Goal: Transaction & Acquisition: Purchase product/service

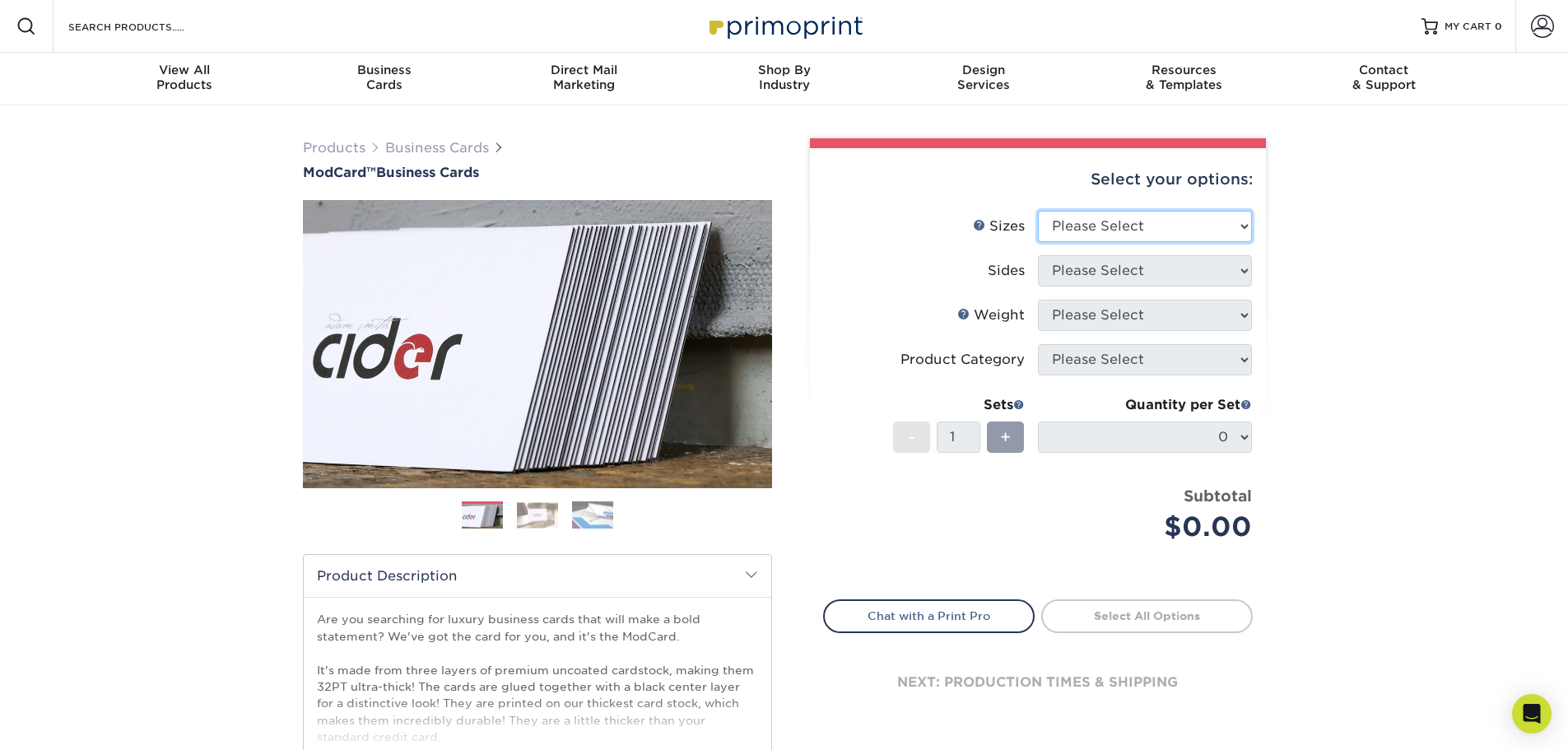
click at [1160, 230] on select "Please Select 1.5" x 3.5" - Mini 1.75" x 3.5" - Mini 2" x 2" - Square 2" x 3" -…" at bounding box center [1144, 227] width 214 height 32
select select "2.12x3.38"
click at [1038, 211] on select "Please Select 1.5" x 3.5" - Mini 1.75" x 3.5" - Mini 2" x 2" - Square 2" x 3" -…" at bounding box center [1144, 227] width 214 height 32
click at [1114, 237] on select "Please Select 1.5" x 3.5" - Mini 1.75" x 3.5" - Mini 2" x 2" - Square 2" x 3" -…" at bounding box center [1144, 227] width 214 height 32
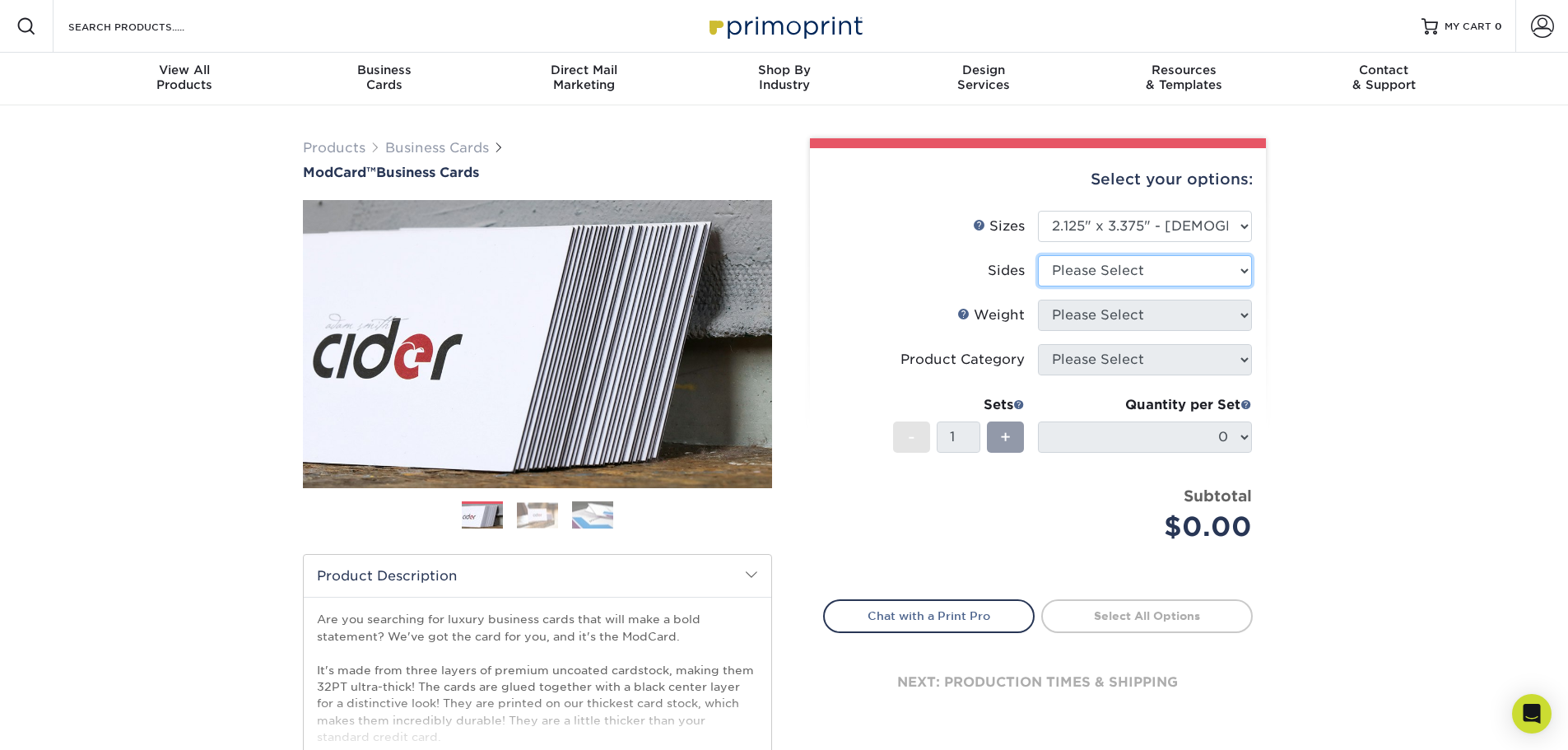
click at [1089, 277] on select "Please Select Print Both Sides Print Front Only" at bounding box center [1144, 271] width 214 height 32
select select "13abbda7-1d64-4f25-8bb2-c179b224825d"
click at [1038, 255] on select "Please Select Print Both Sides Print Front Only" at bounding box center [1144, 271] width 214 height 32
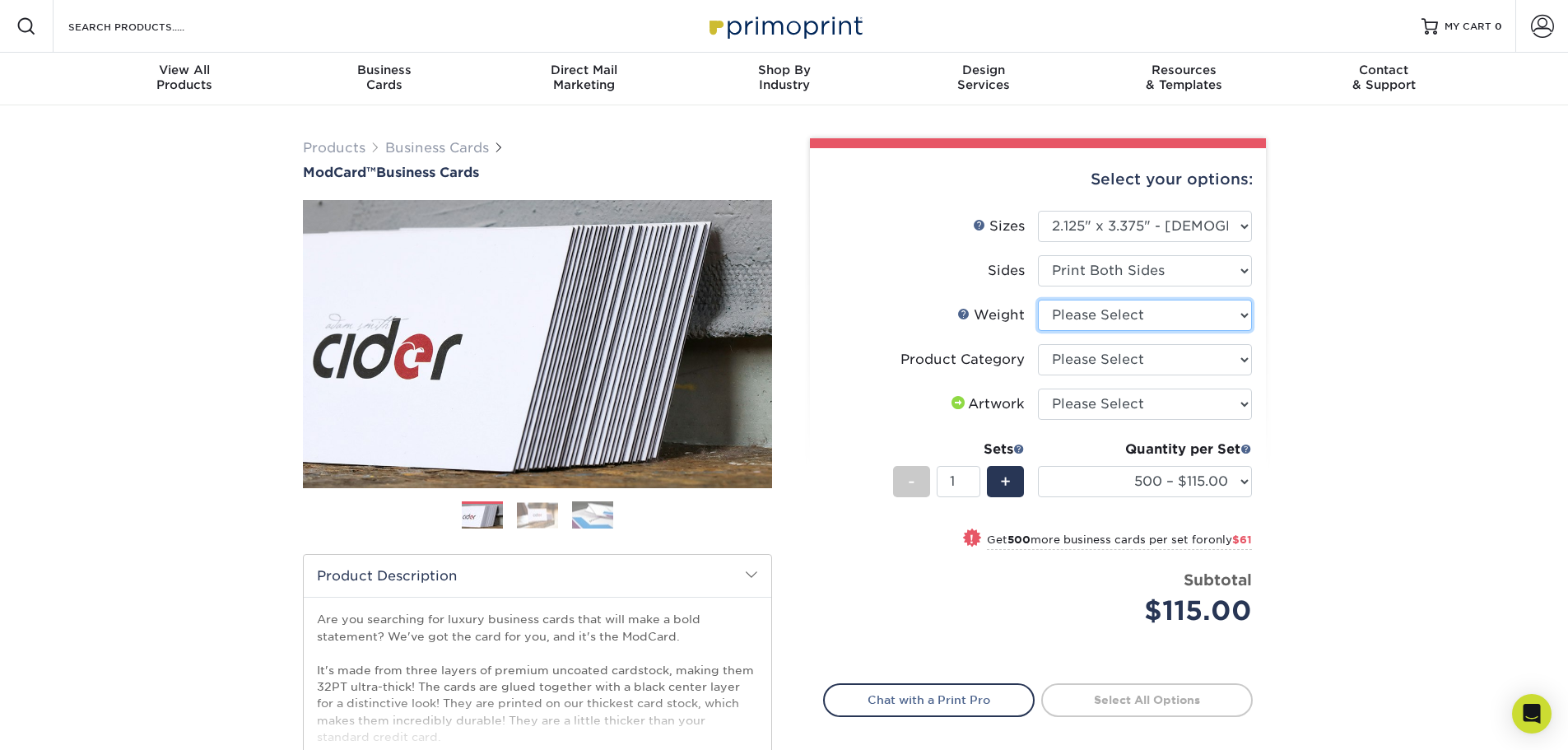
click at [1083, 307] on select "Please Select 32PTUCBLK" at bounding box center [1144, 315] width 214 height 32
select select "32PTUCBLK"
click at [1038, 300] on select "Please Select 32PTUCBLK" at bounding box center [1144, 315] width 214 height 32
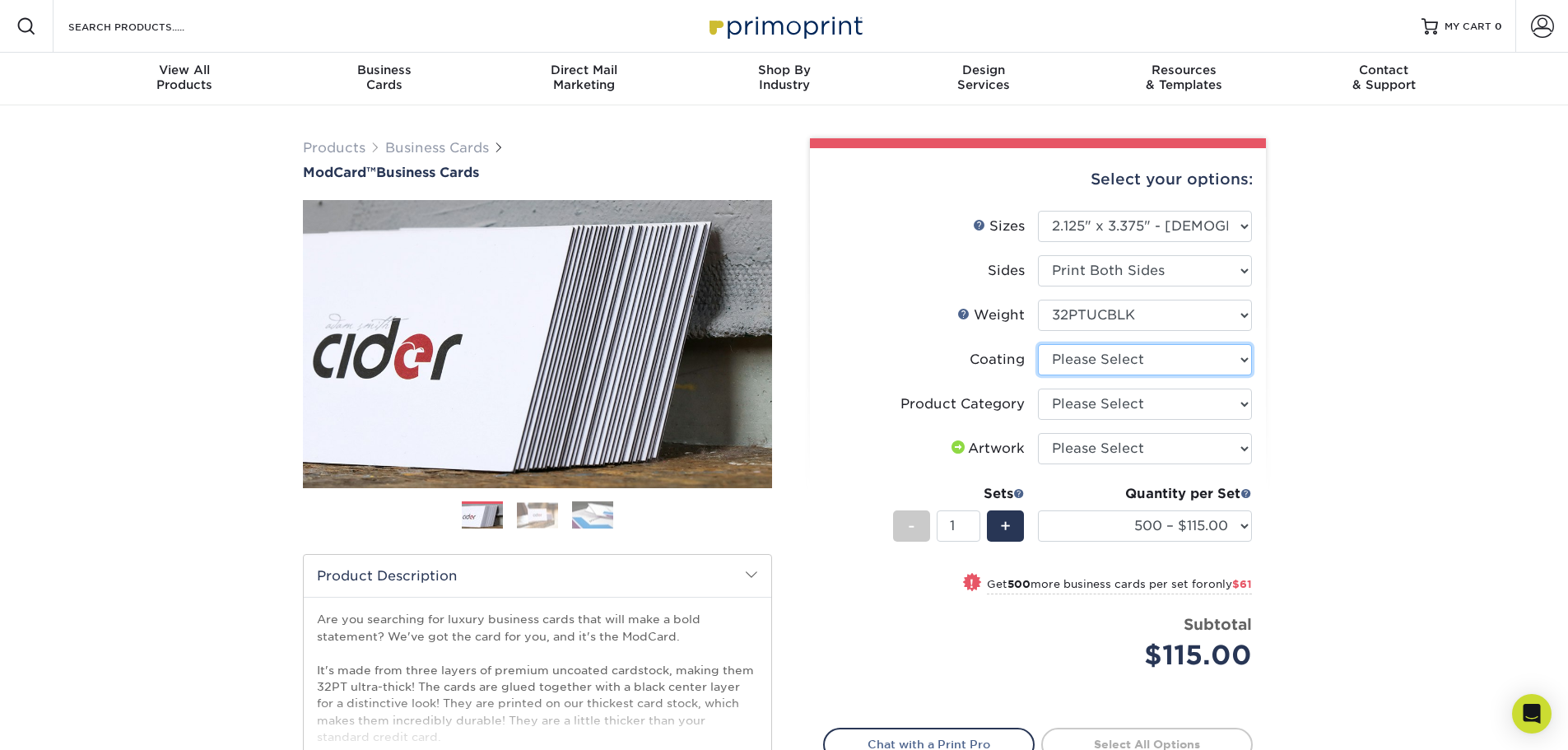
click at [1065, 355] on select at bounding box center [1144, 360] width 214 height 32
click at [1175, 527] on select "500 – $115.00 1000 – $176.00" at bounding box center [1144, 526] width 214 height 32
click at [1308, 521] on div "Products Business Cards ModCard™ Business Cards Previous Next" at bounding box center [784, 545] width 1568 height 879
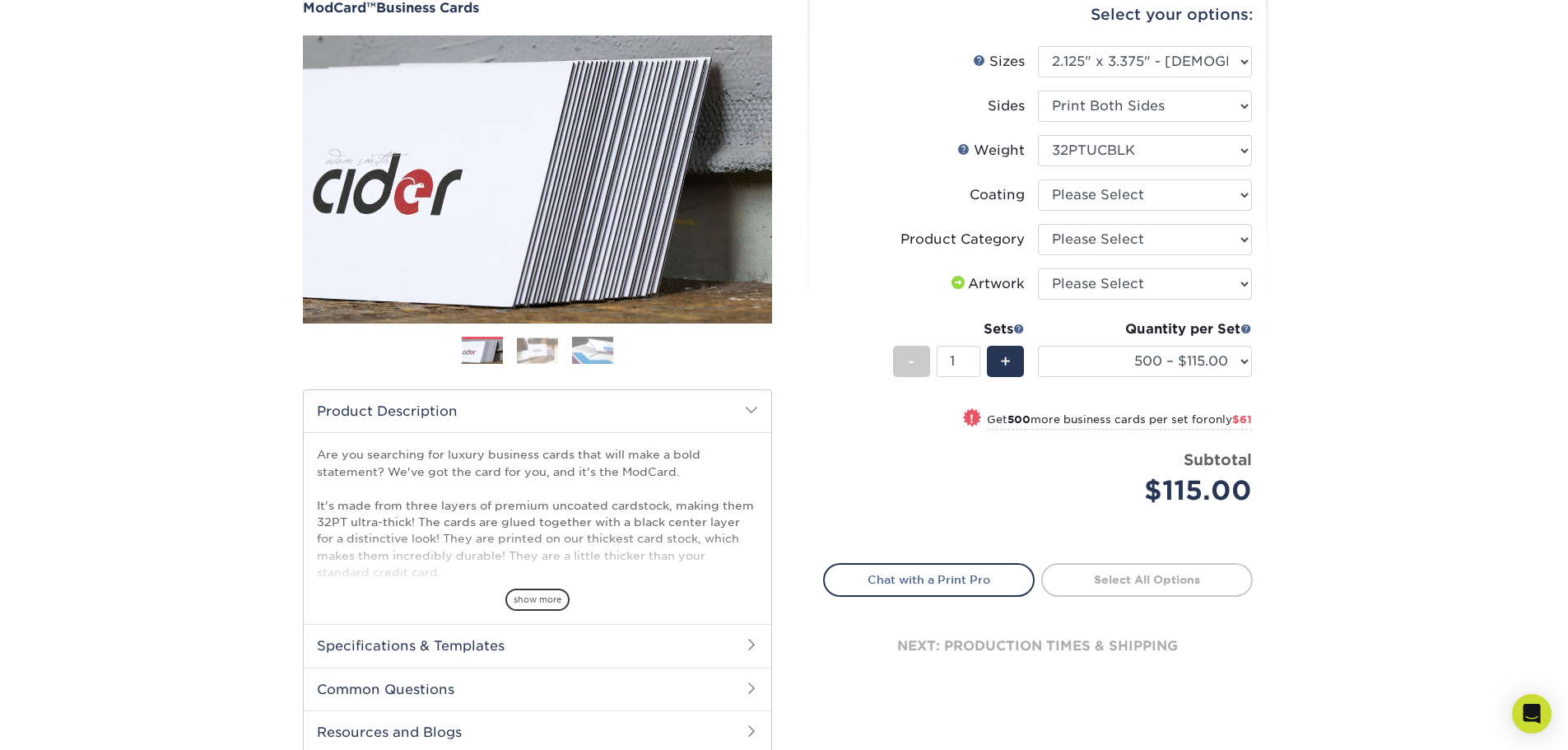
scroll to position [83, 0]
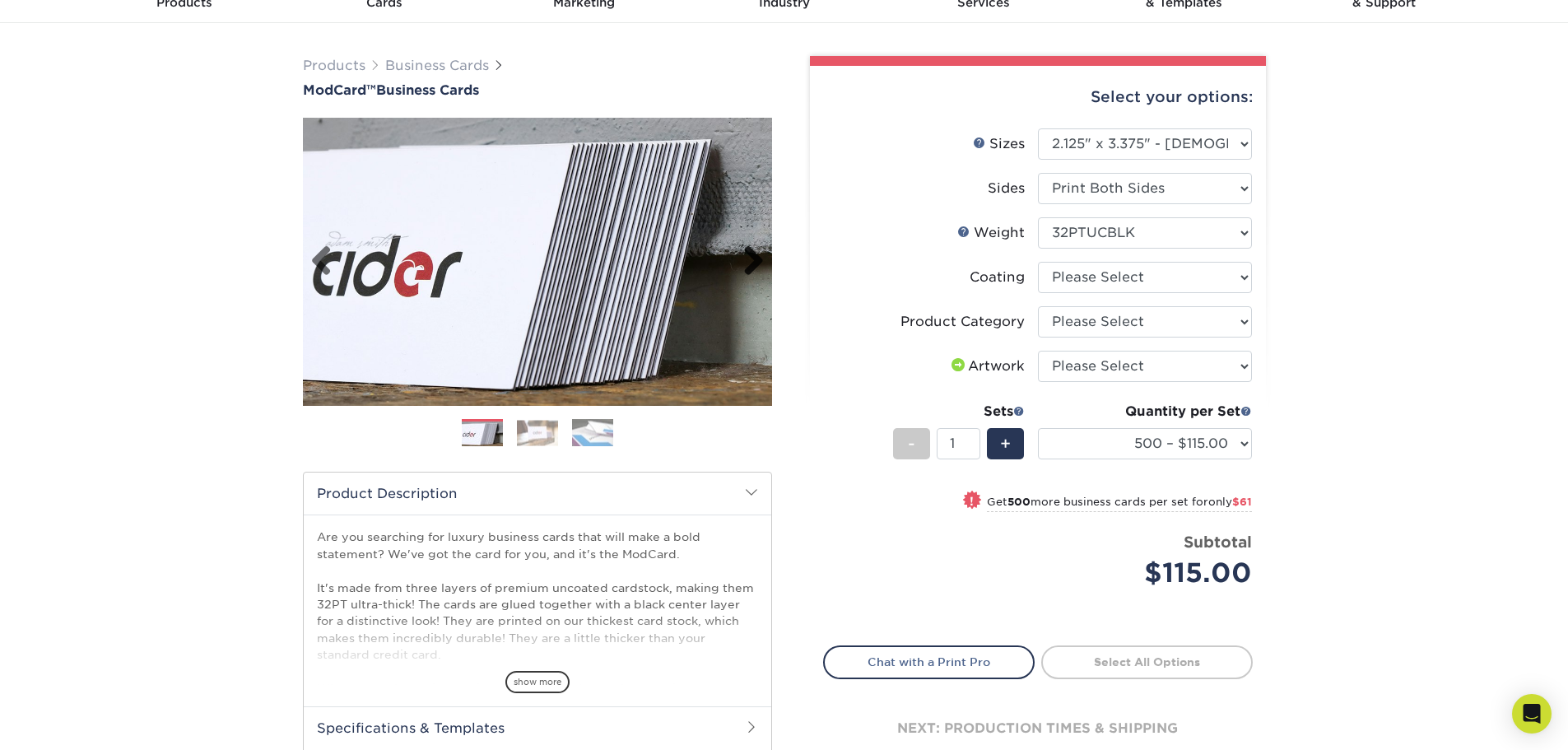
click at [762, 257] on link "Next" at bounding box center [747, 261] width 33 height 33
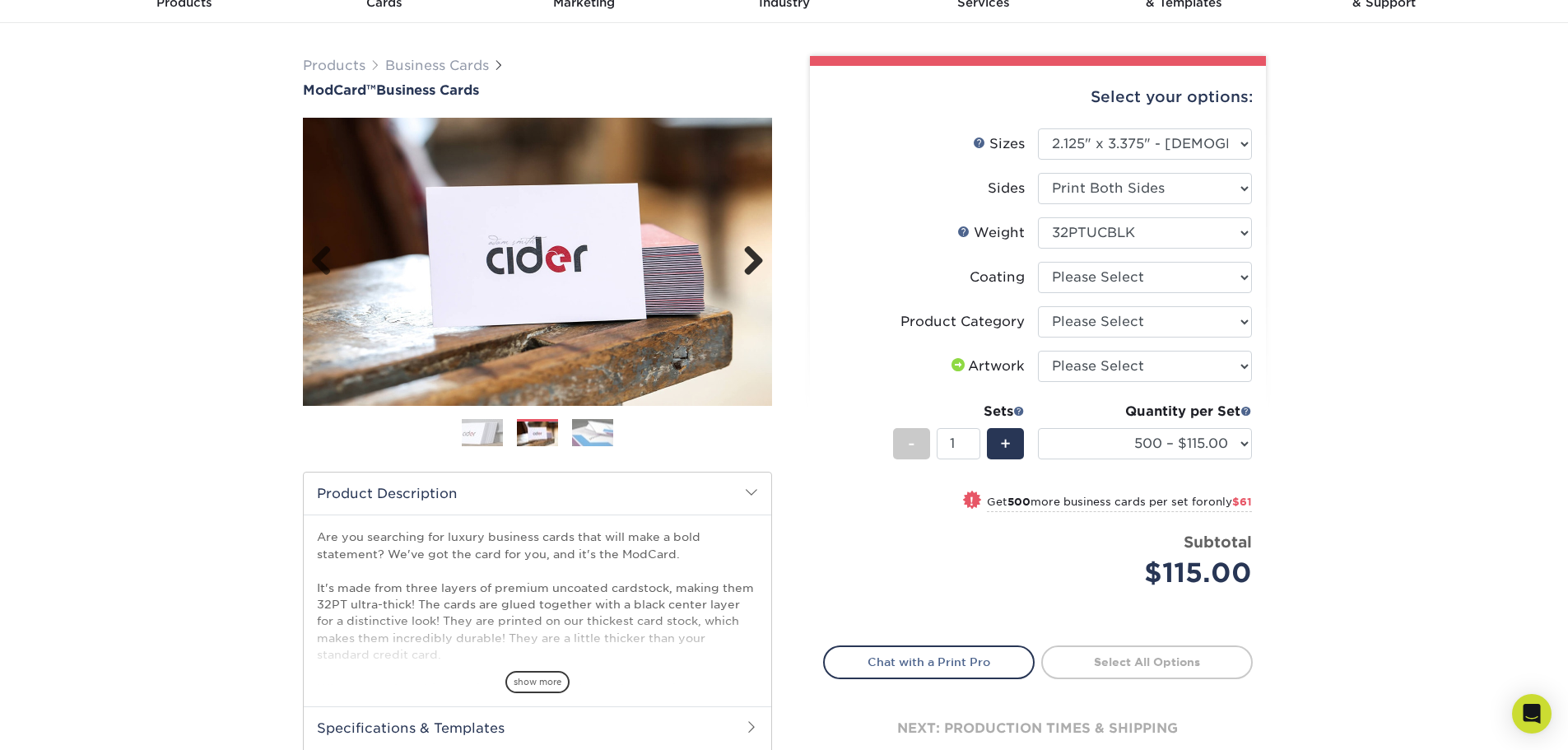
click at [762, 257] on link "Next" at bounding box center [747, 261] width 33 height 33
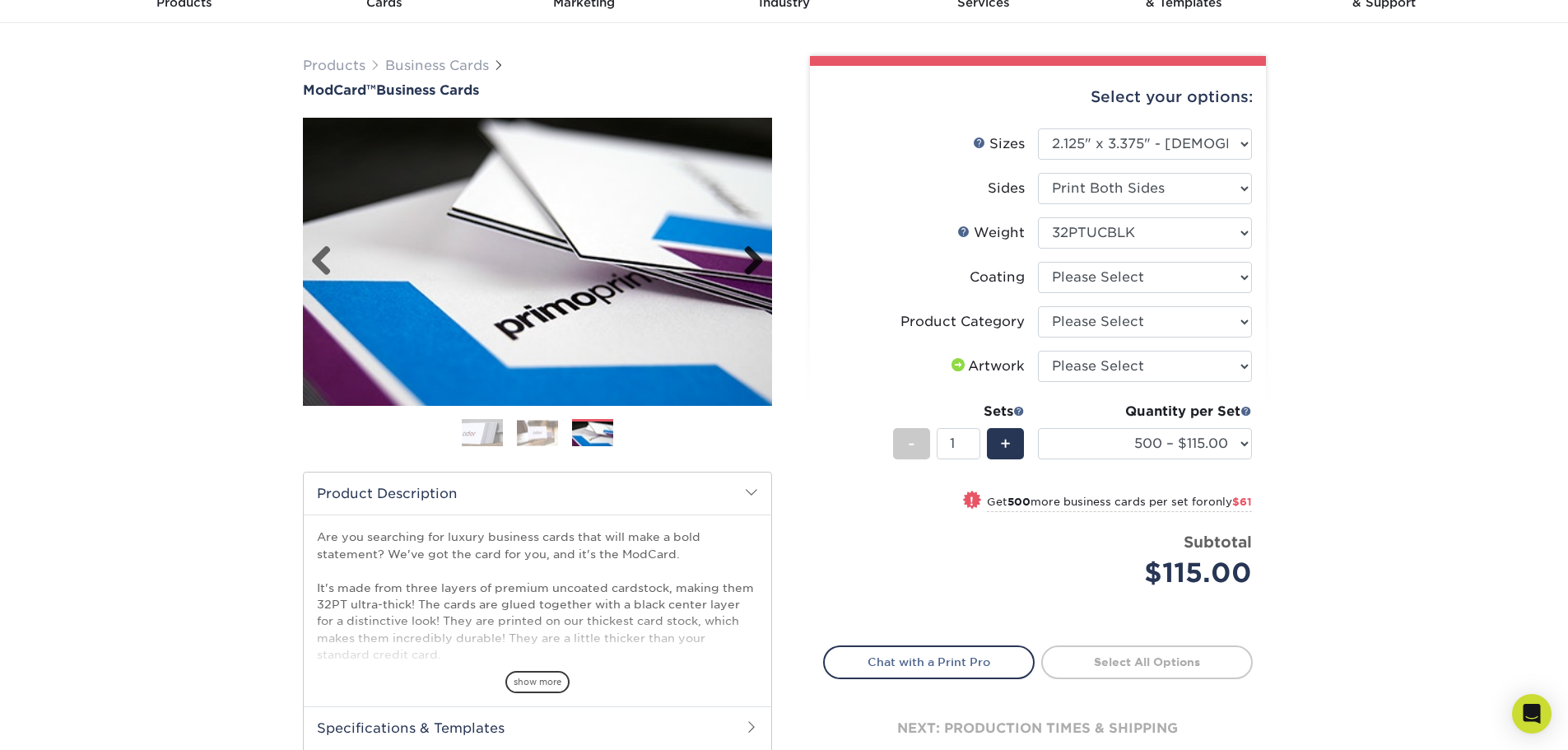
click at [762, 257] on link "Next" at bounding box center [747, 261] width 33 height 33
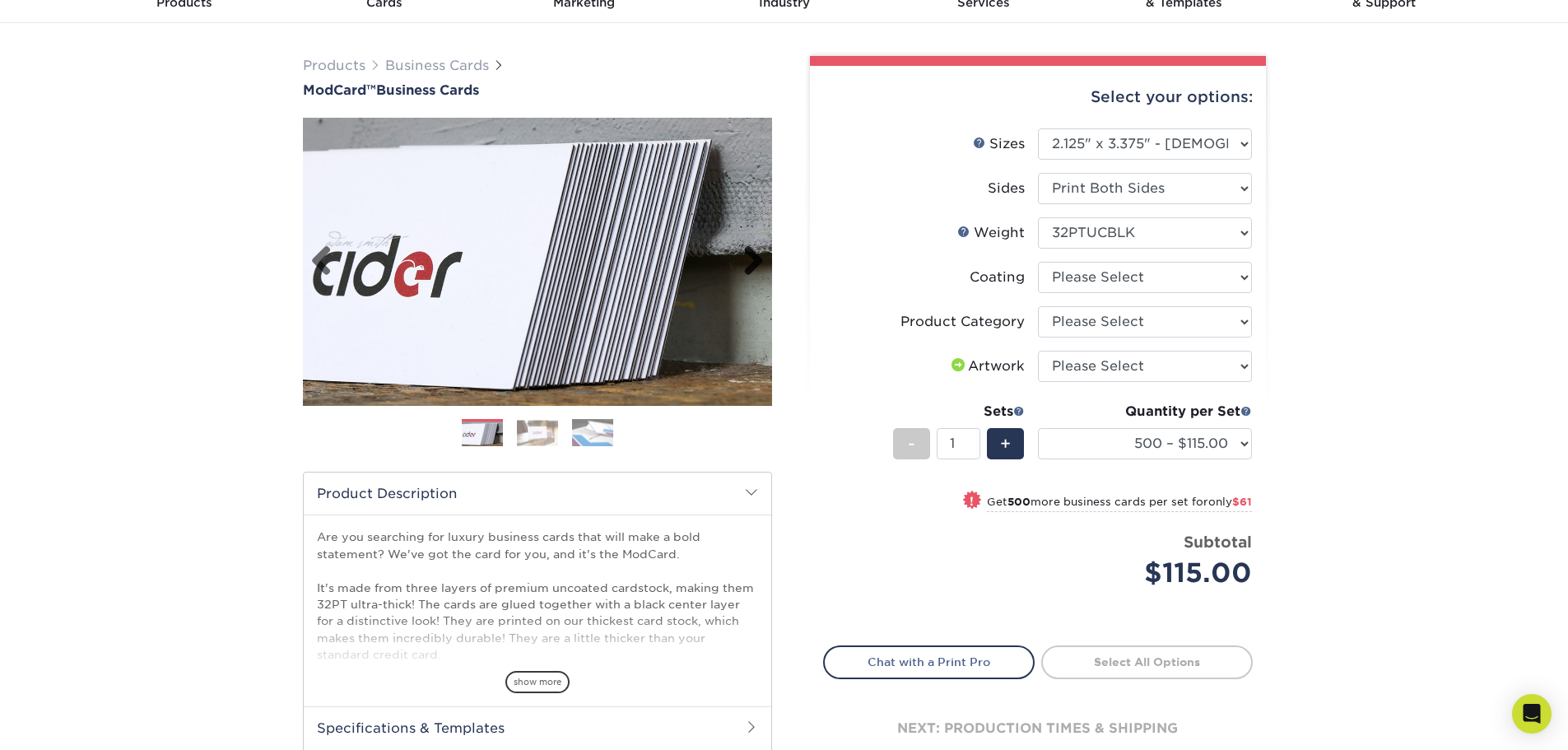
click at [762, 257] on link "Next" at bounding box center [747, 261] width 33 height 33
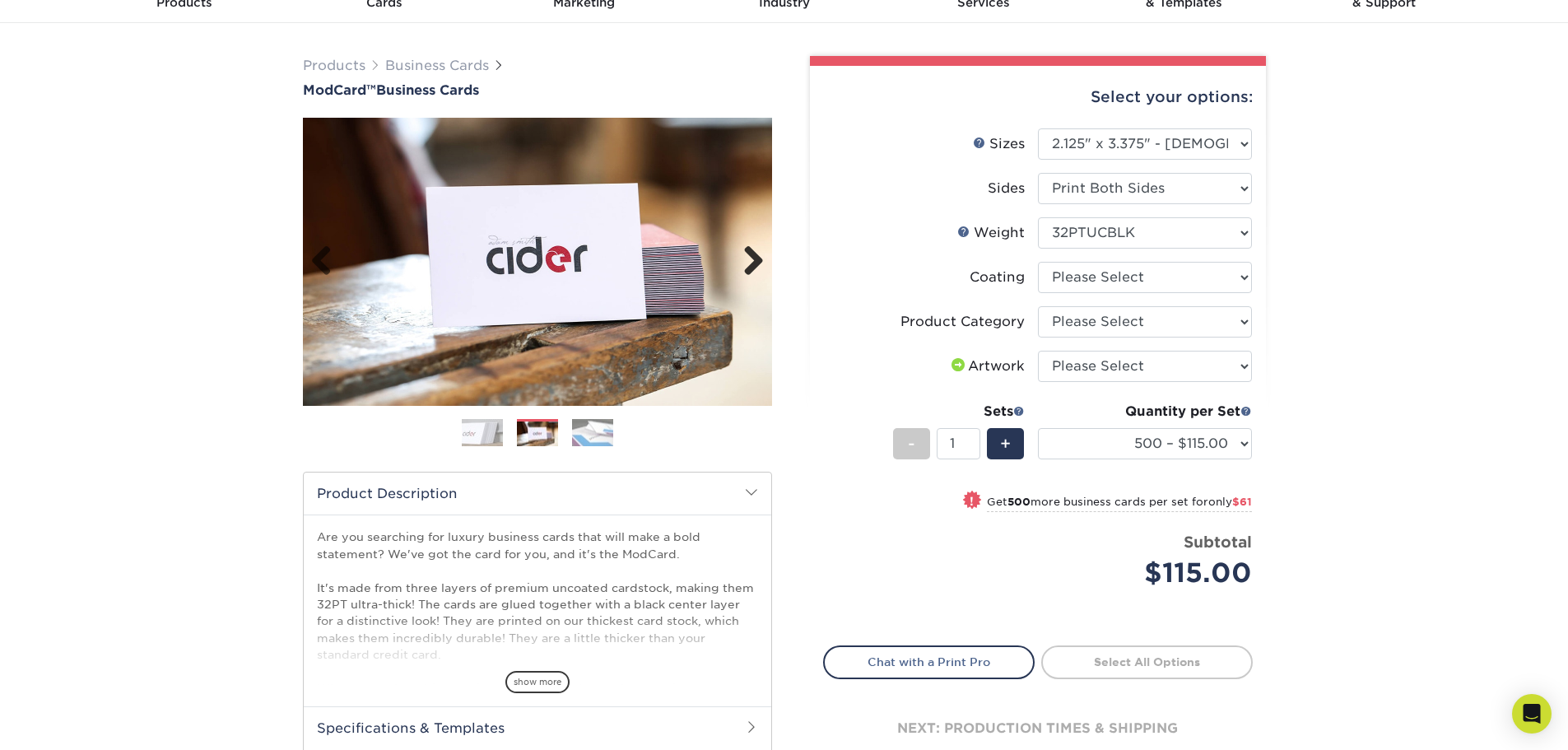
click at [740, 259] on link "Next" at bounding box center [747, 261] width 33 height 33
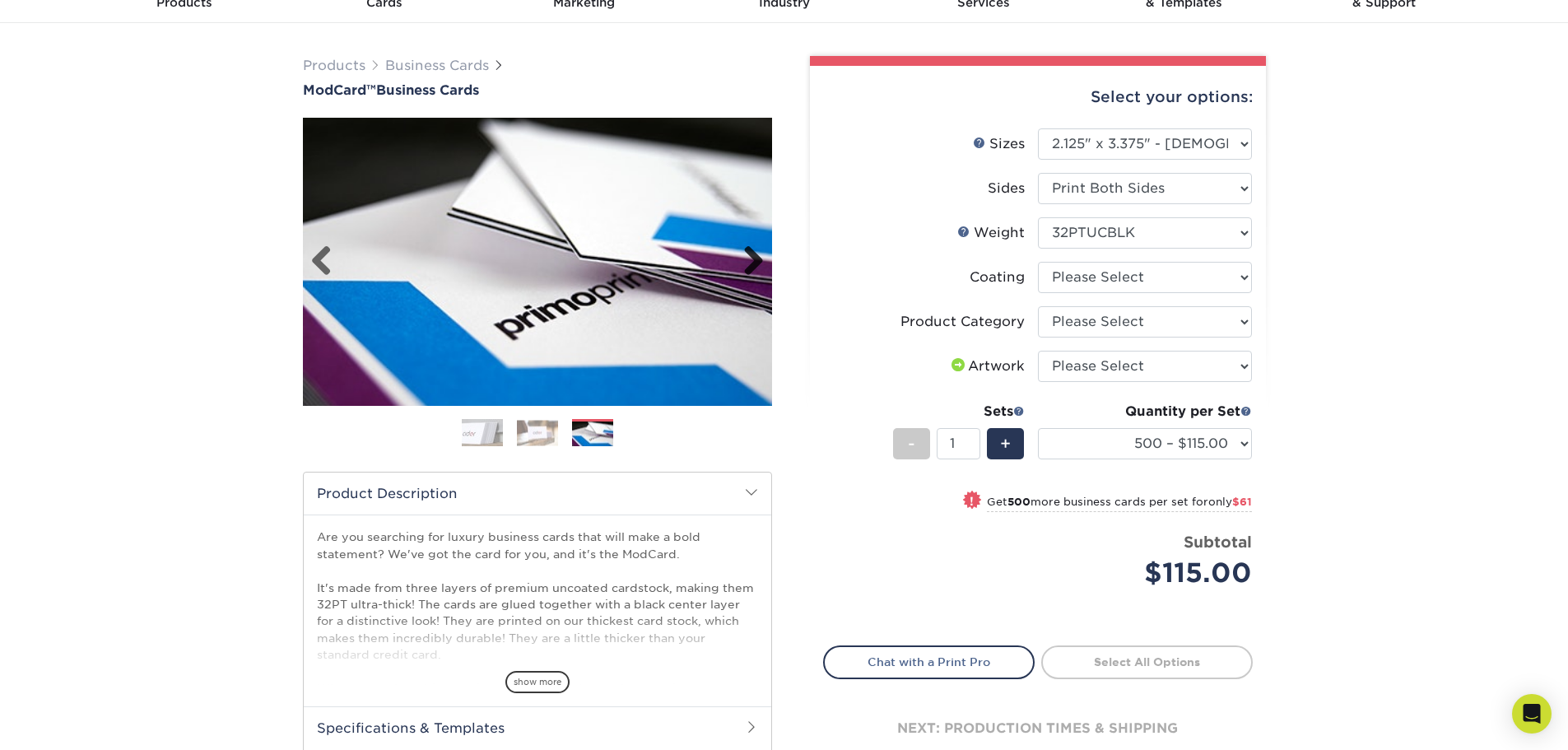
click at [740, 259] on link "Next" at bounding box center [747, 261] width 33 height 33
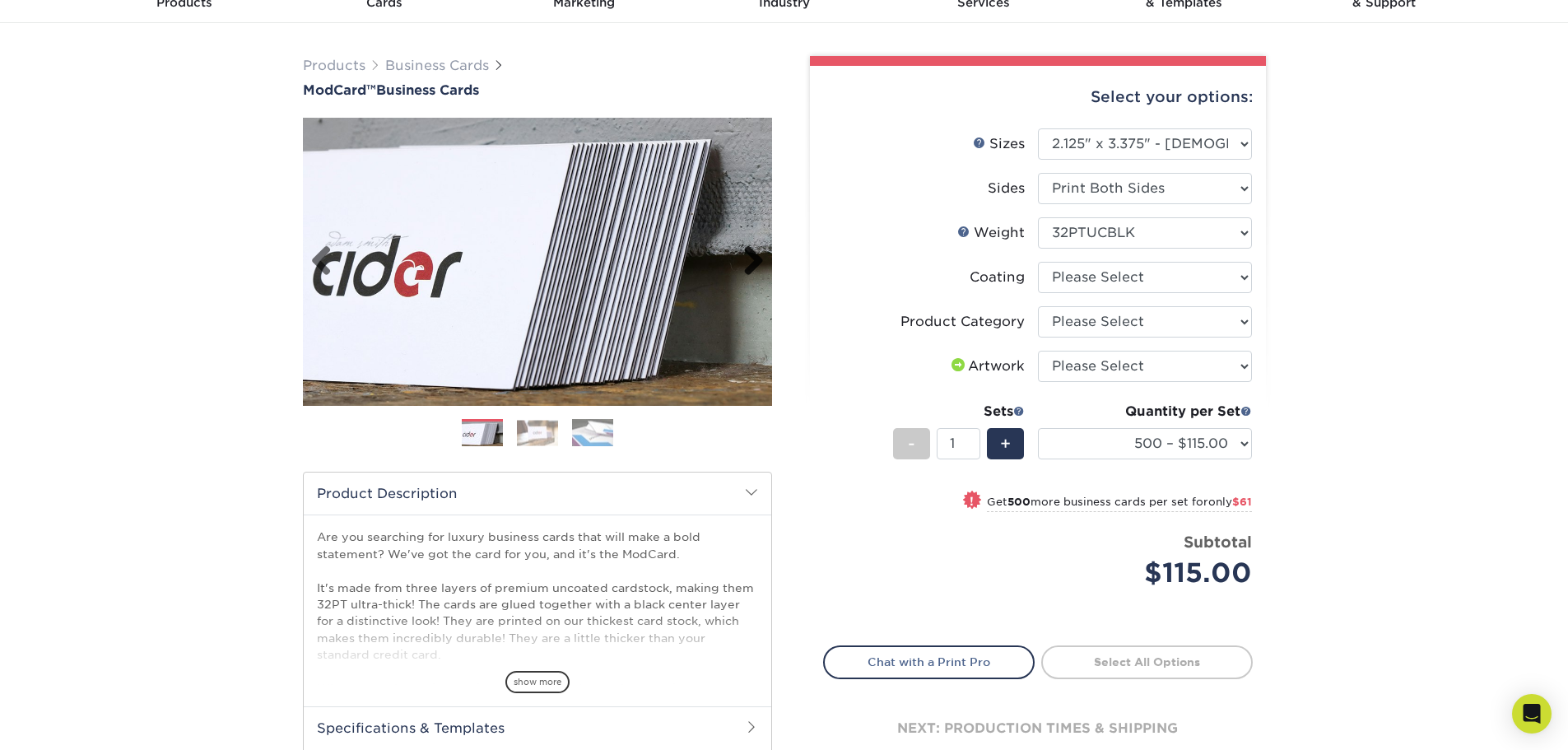
click at [740, 259] on link "Next" at bounding box center [747, 261] width 33 height 33
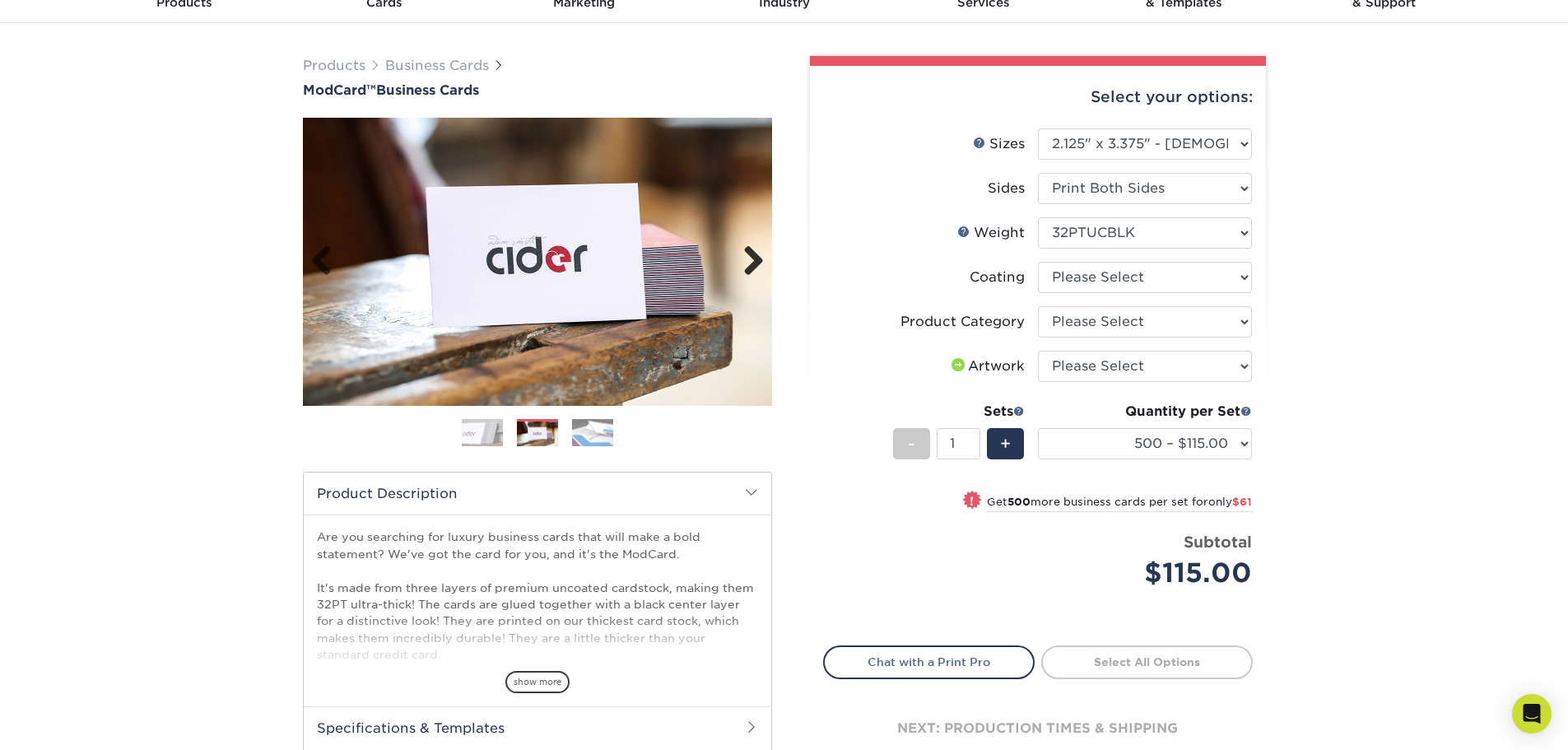
click at [740, 259] on link "Next" at bounding box center [747, 261] width 33 height 33
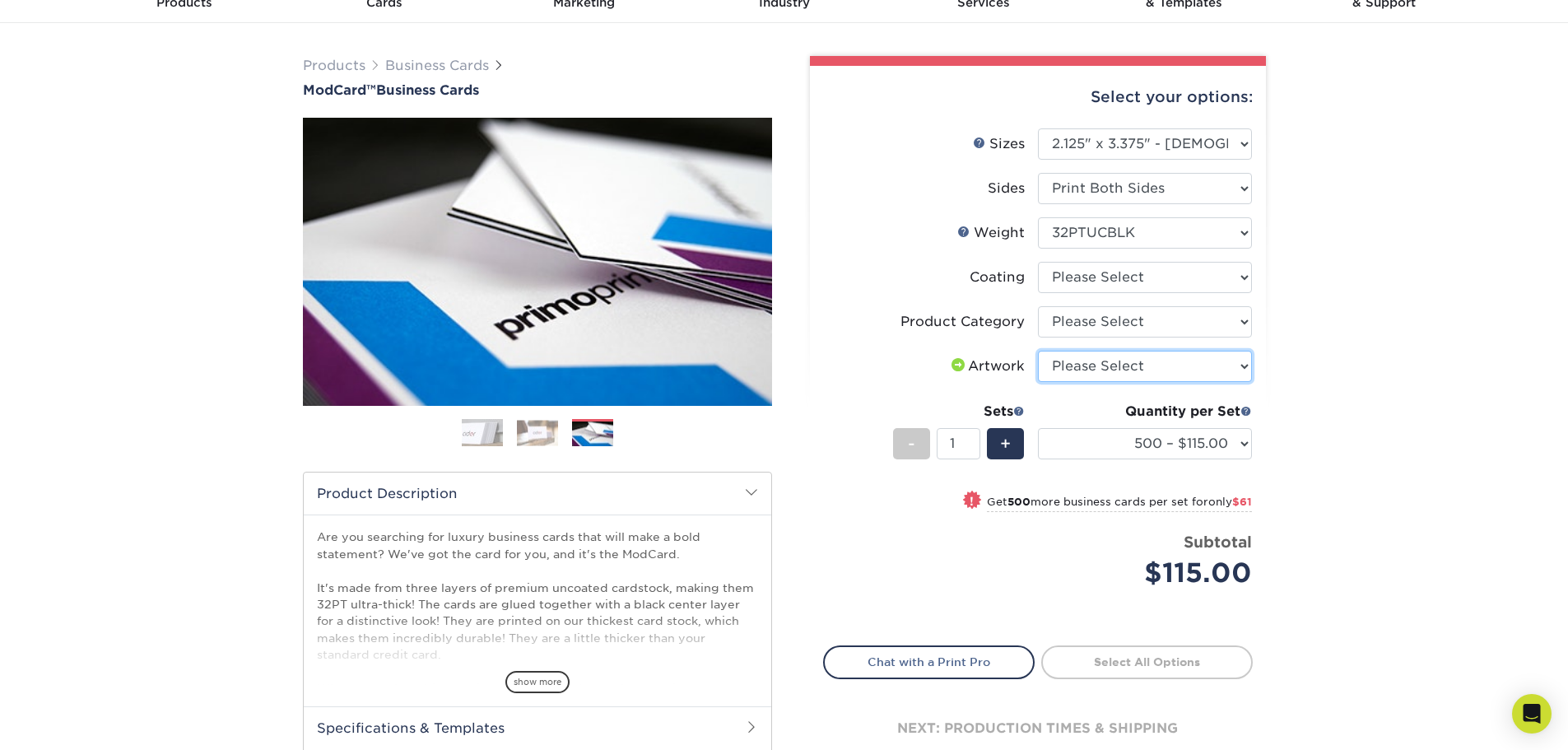
click at [1170, 369] on select "Please Select I will upload files I need a design - $100" at bounding box center [1144, 367] width 214 height 32
select select "upload"
click at [1038, 351] on select "Please Select I will upload files I need a design - $100" at bounding box center [1144, 367] width 214 height 32
click at [1163, 333] on select "Please Select Business Cards" at bounding box center [1144, 322] width 214 height 32
select select "3b5148f1-0588-4f88-a218-97bcfdce65c1"
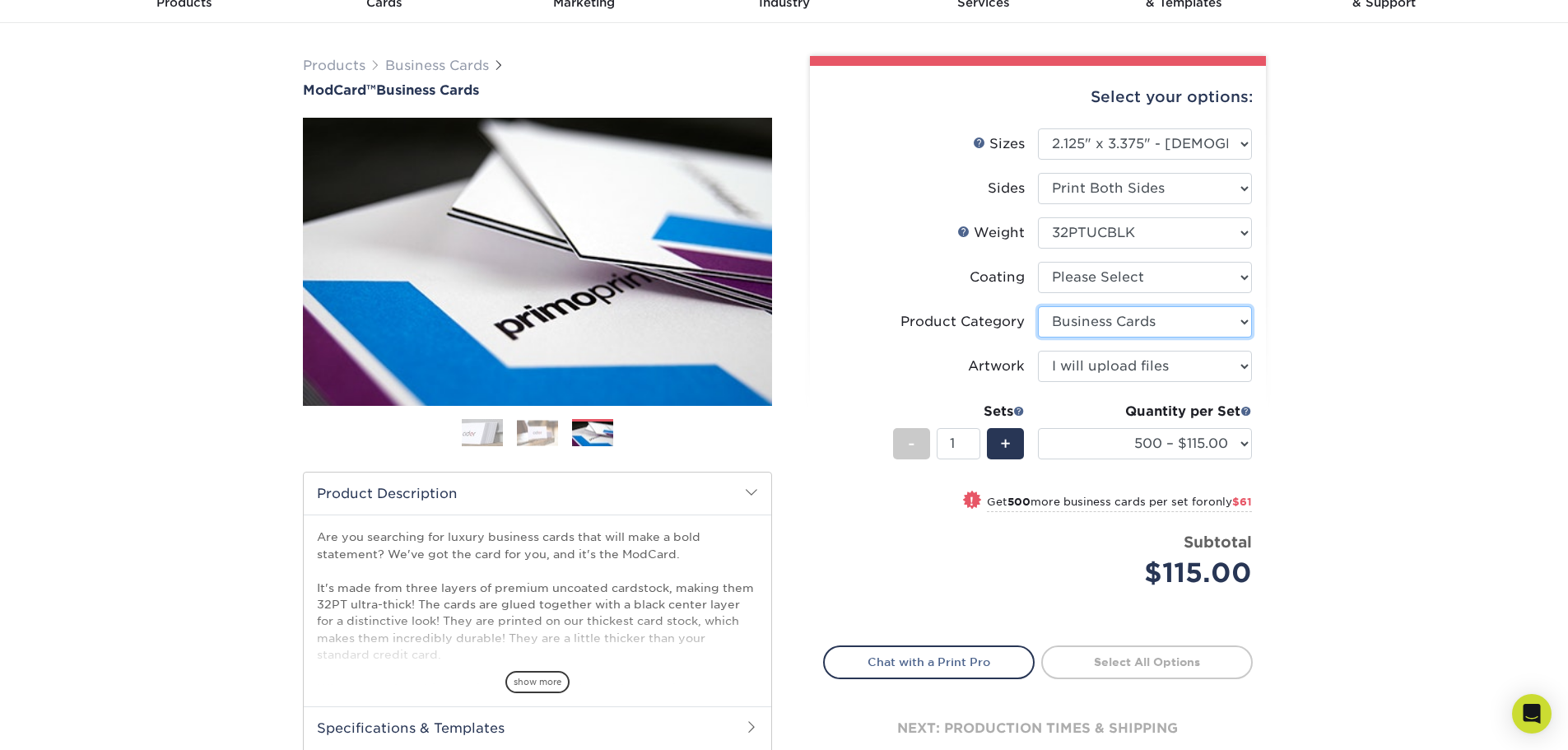
click at [1038, 307] on select "Please Select Business Cards" at bounding box center [1144, 322] width 214 height 32
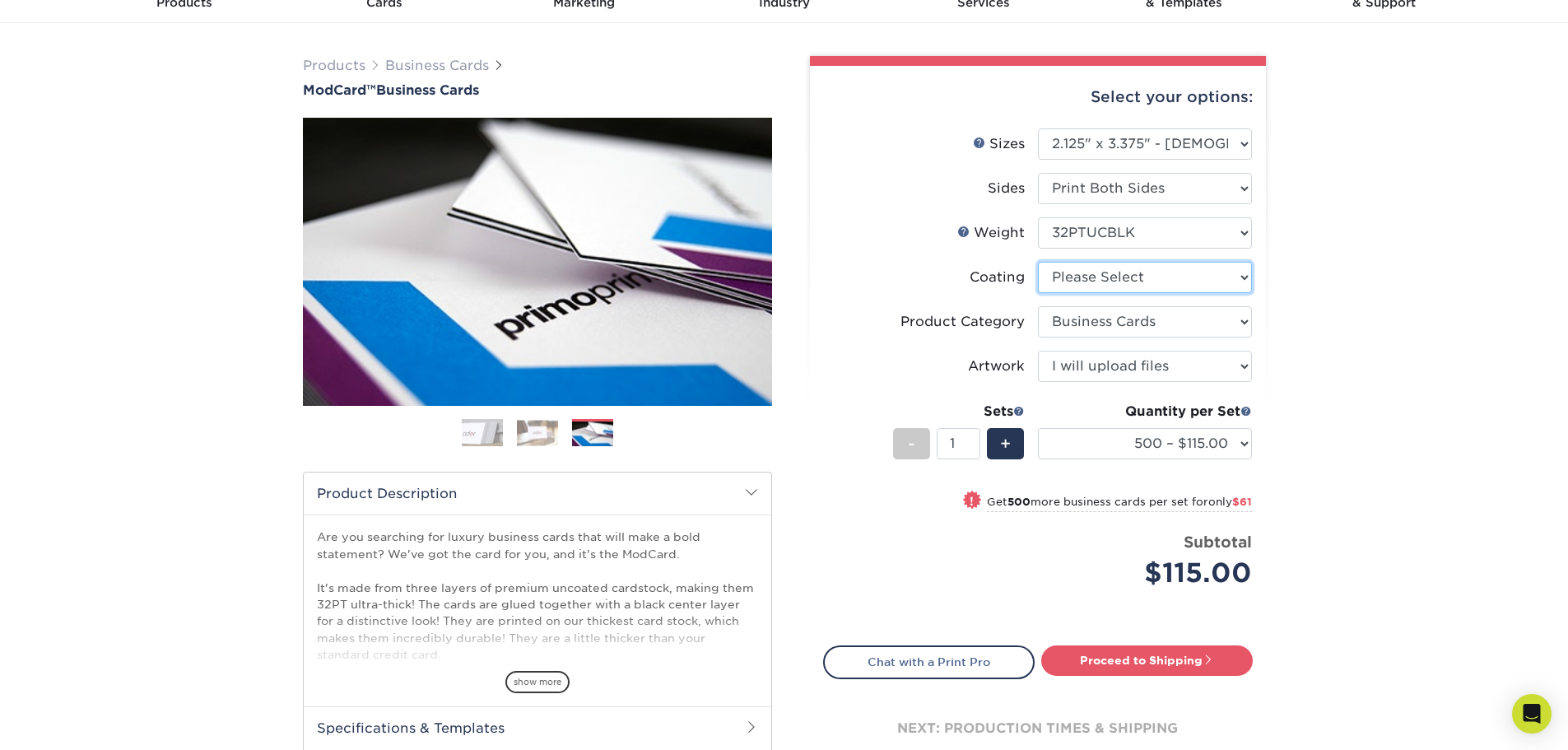
click at [1162, 288] on select at bounding box center [1144, 278] width 214 height 32
select select "3e7618de-abca-4bda-9f97-8b9129e913d8"
click at [1038, 262] on select at bounding box center [1144, 278] width 214 height 32
select select "-1"
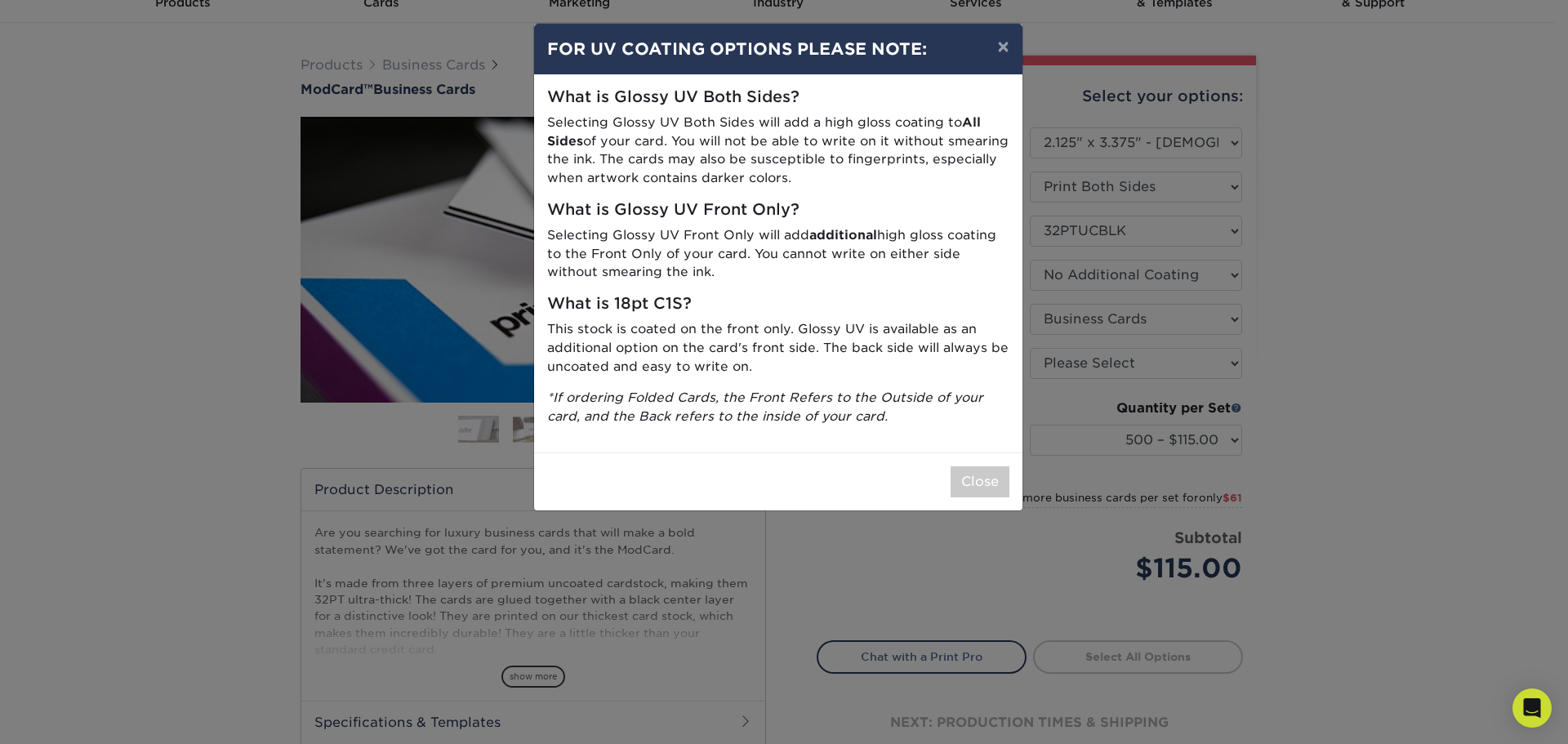
drag, startPoint x: 1202, startPoint y: 322, endPoint x: 952, endPoint y: 187, distance: 284.1
click at [952, 187] on p "Selecting Glossy UV Both Sides will add a high gloss coating to All Sides of yo…" at bounding box center [778, 151] width 462 height 74
click at [992, 50] on button "×" at bounding box center [1003, 46] width 37 height 46
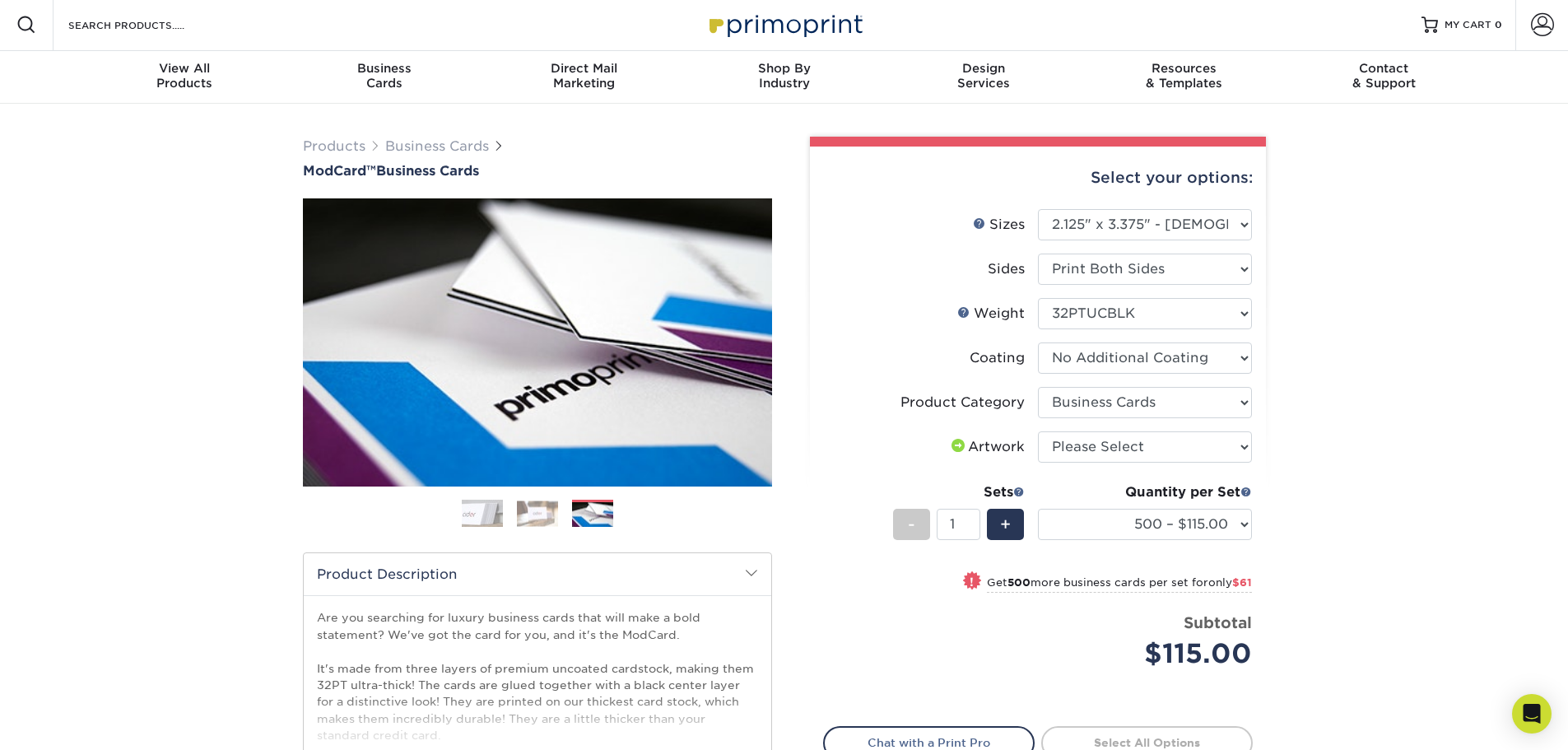
scroll to position [0, 0]
